Goal: Information Seeking & Learning: Find specific fact

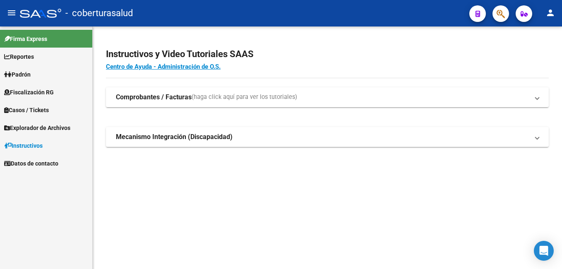
click at [31, 58] on span "Reportes" at bounding box center [19, 56] width 30 height 9
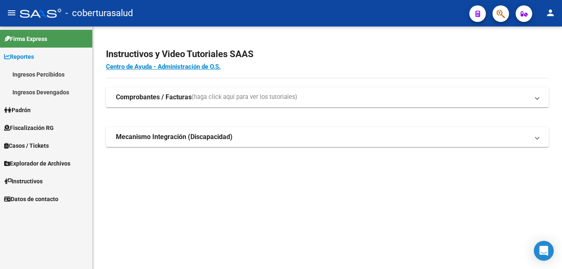
click at [46, 91] on link "Ingresos Devengados" at bounding box center [46, 92] width 92 height 18
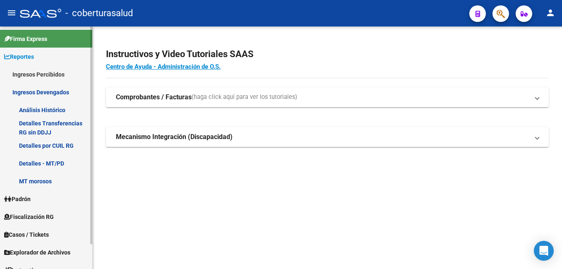
click at [58, 146] on link "Detalles por CUIL RG" at bounding box center [46, 146] width 92 height 18
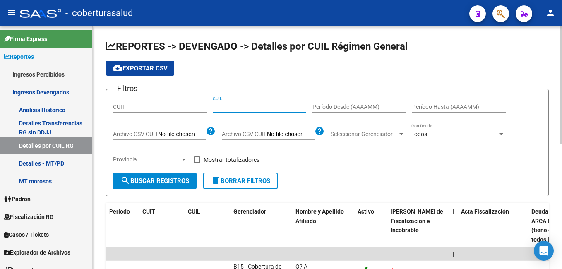
click at [230, 110] on input "CUIL" at bounding box center [260, 107] width 94 height 7
paste input "23-25608360-4"
type input "23-25608360-4"
click at [162, 181] on span "search Buscar Registros" at bounding box center [154, 180] width 69 height 7
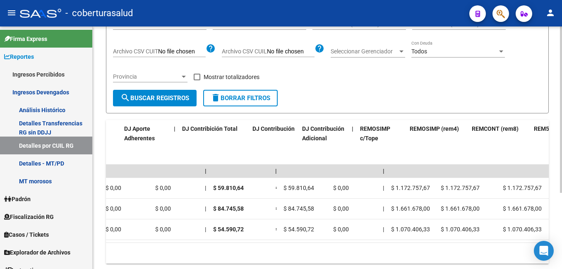
scroll to position [0, 1513]
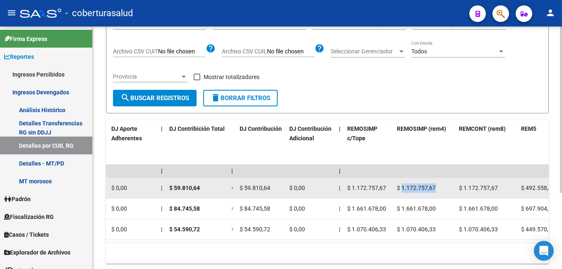
drag, startPoint x: 401, startPoint y: 190, endPoint x: 434, endPoint y: 192, distance: 32.8
click at [434, 192] on div "$ 1.172.757,67" at bounding box center [424, 188] width 55 height 10
copy span "1.172.757,67"
